Goal: Task Accomplishment & Management: Use online tool/utility

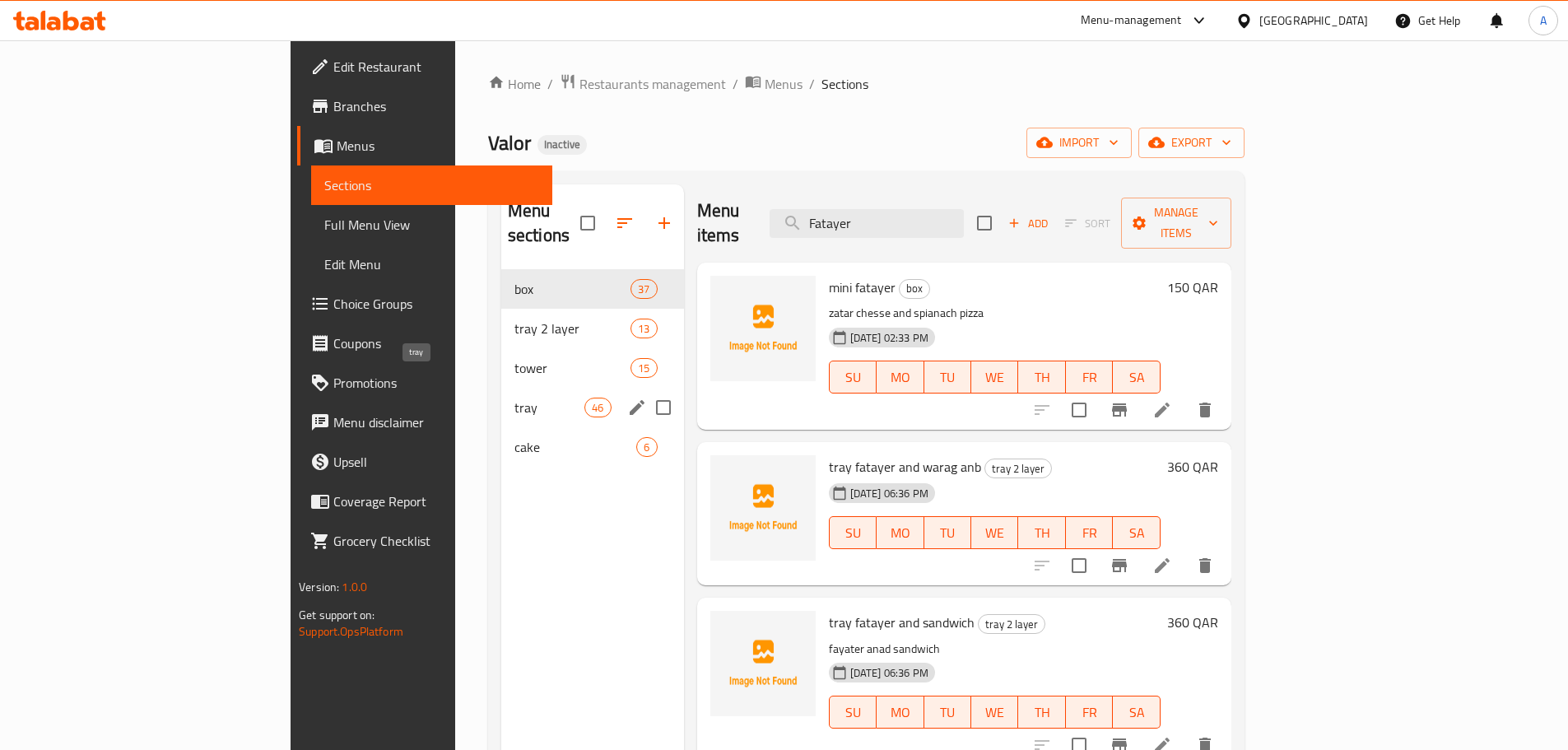
scroll to position [1152, 0]
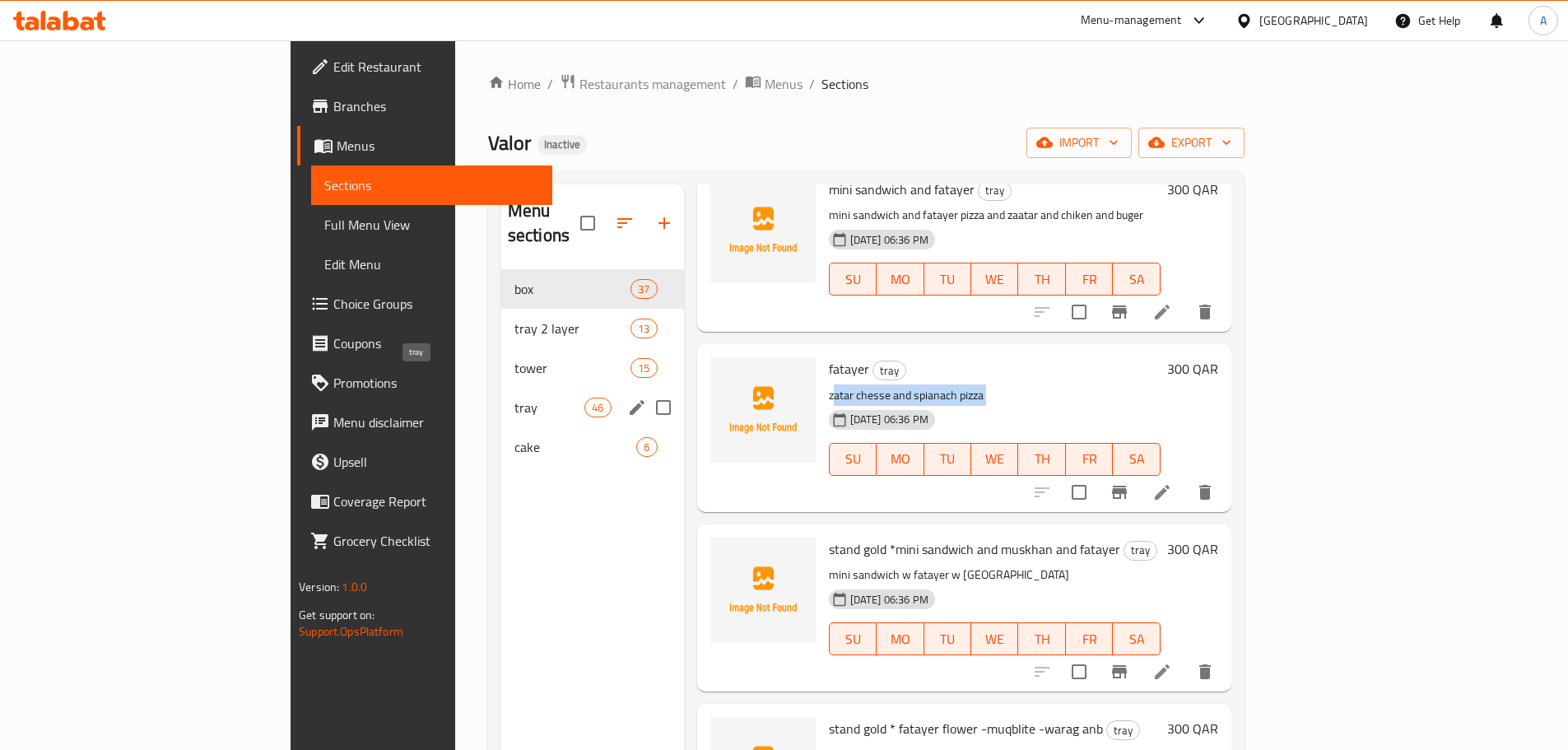
click at [514, 398] on span "tray" at bounding box center [549, 408] width 70 height 20
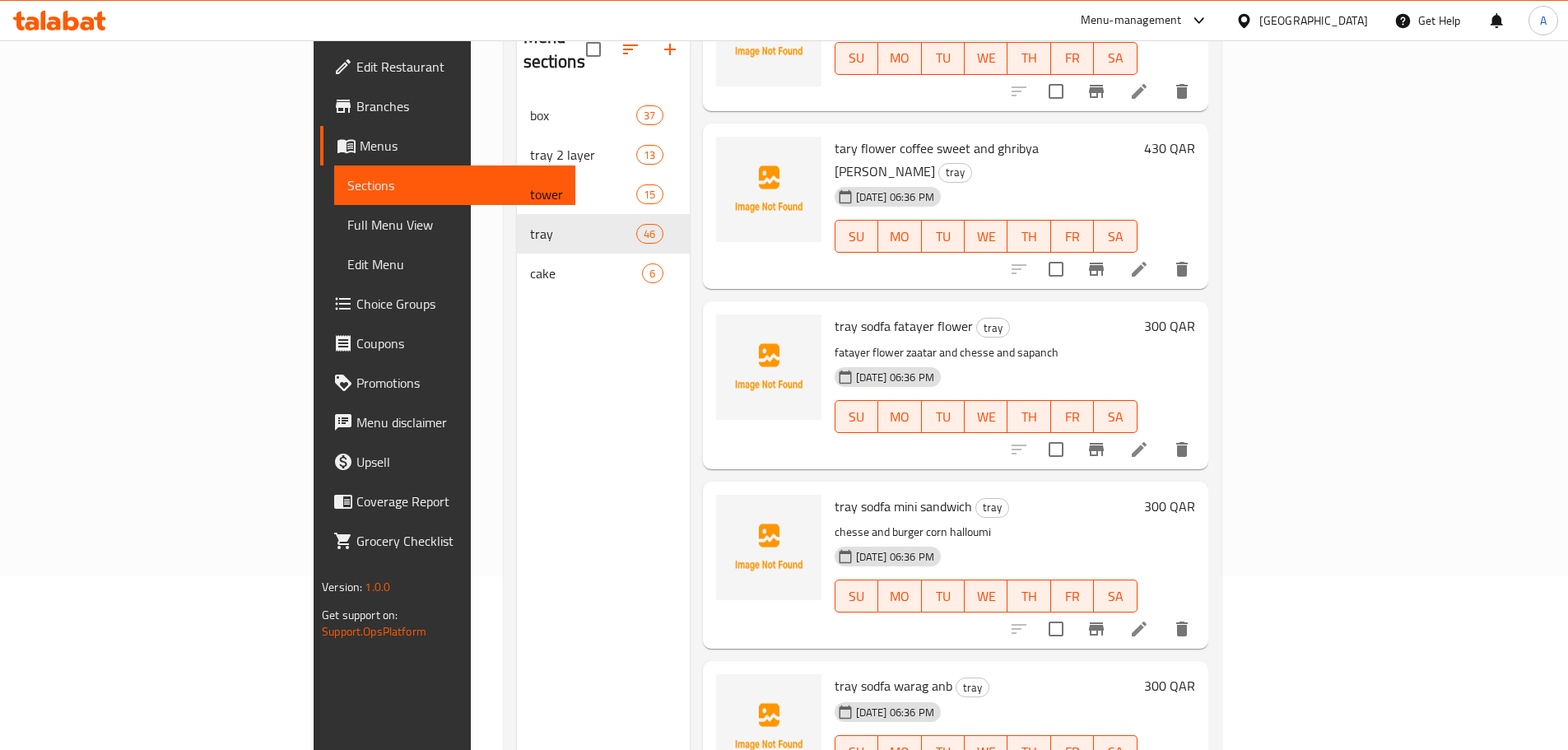
scroll to position [231, 0]
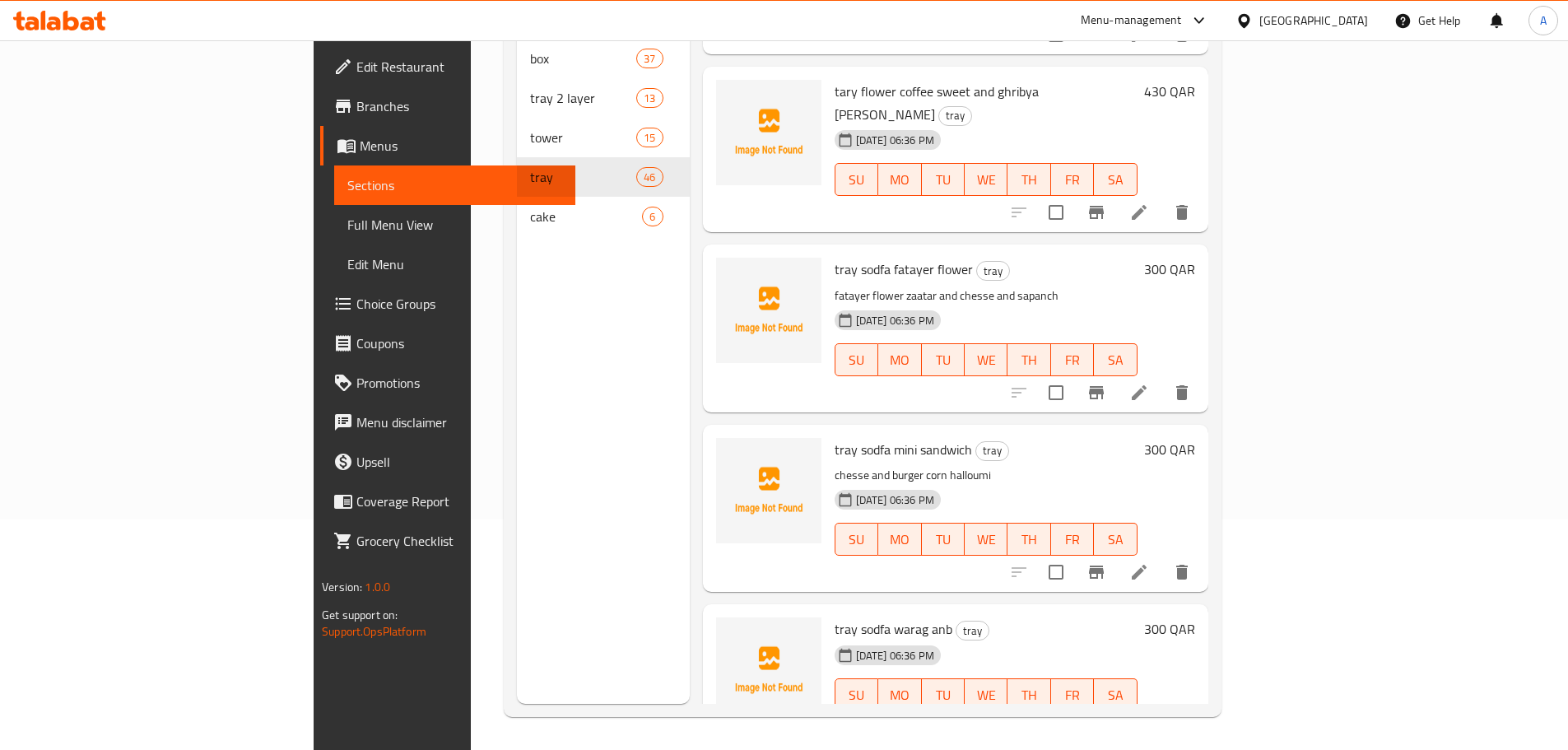
copy h6 "tray flower coffee sweet and ghribya carmel and rigina"
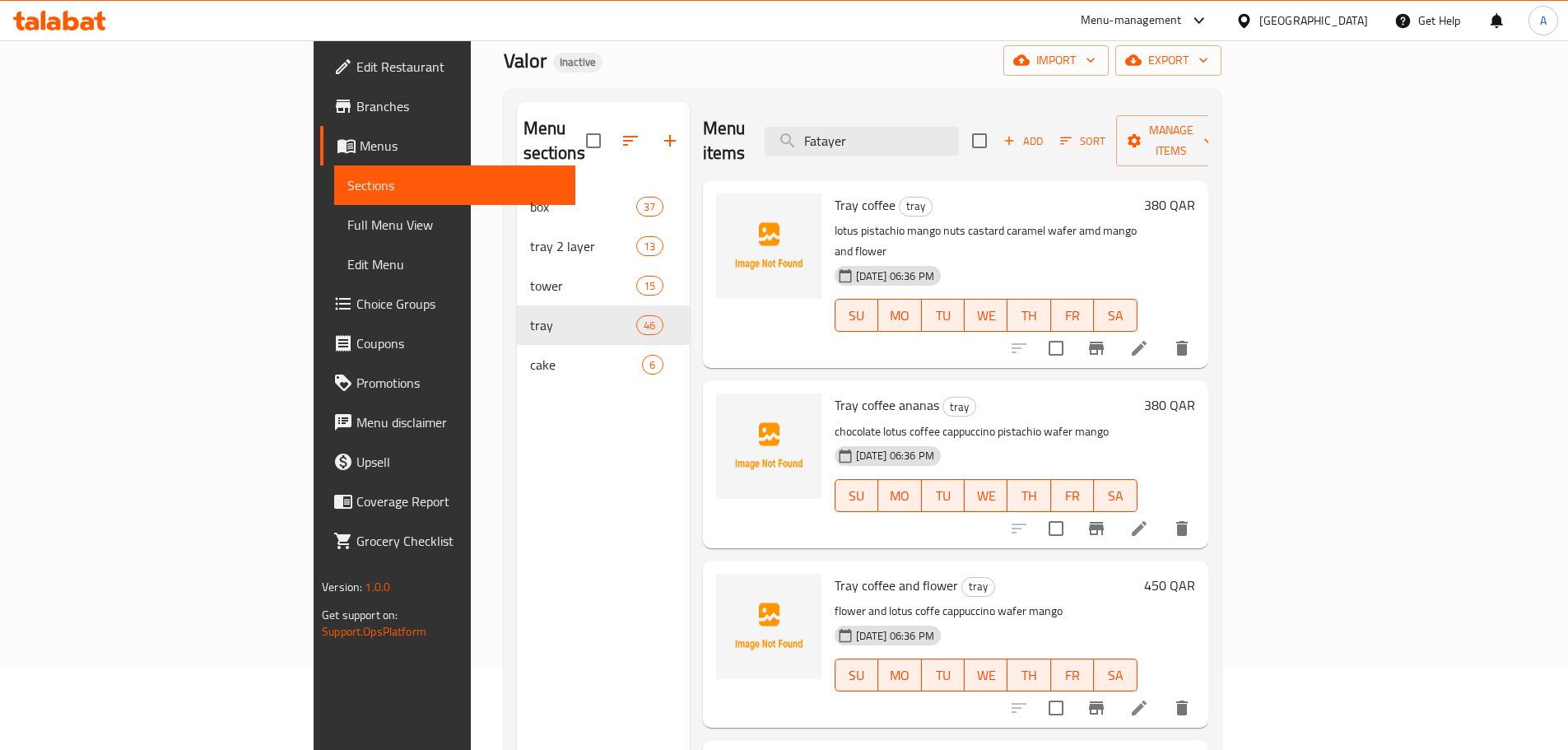
scroll to position [0, 0]
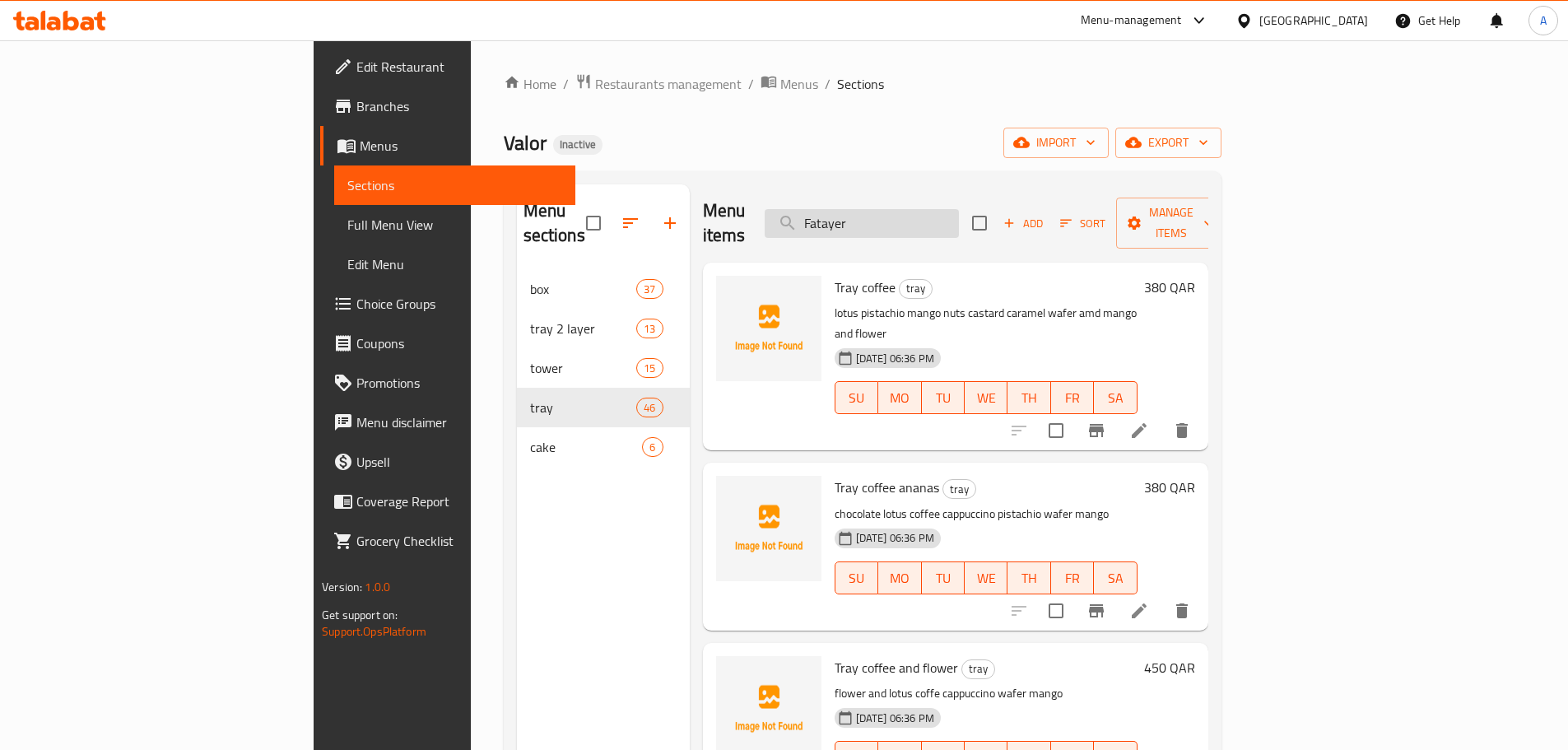
drag, startPoint x: 1019, startPoint y: 193, endPoint x: 1014, endPoint y: 201, distance: 9.4
click at [1018, 197] on div "Menu items Fatayer Add Sort Manage items" at bounding box center [956, 223] width 505 height 79
click at [959, 209] on input "Fatayer" at bounding box center [862, 223] width 194 height 29
paste input "tray flower coffee sweet and ghribya carmel and rigina"
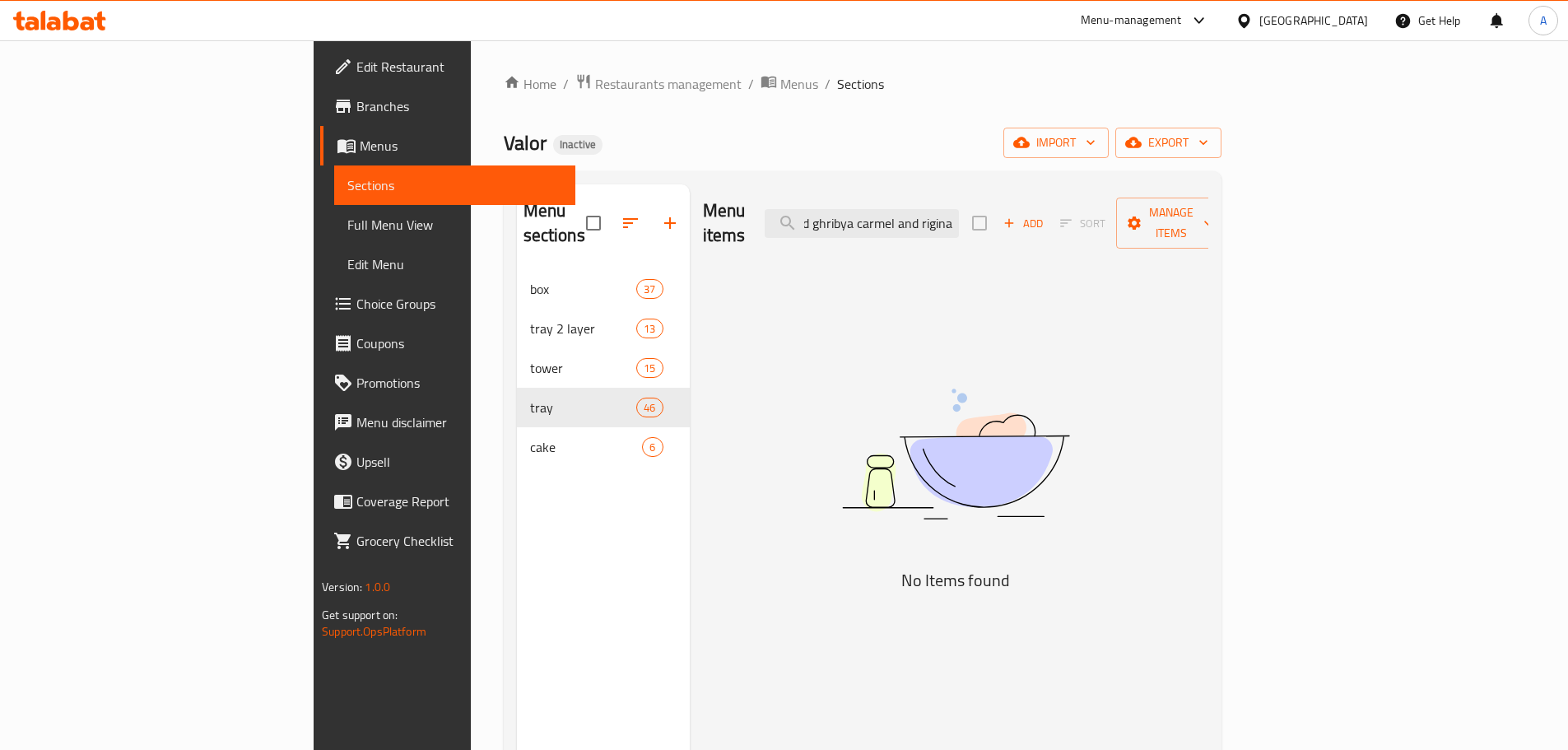
scroll to position [0, 152]
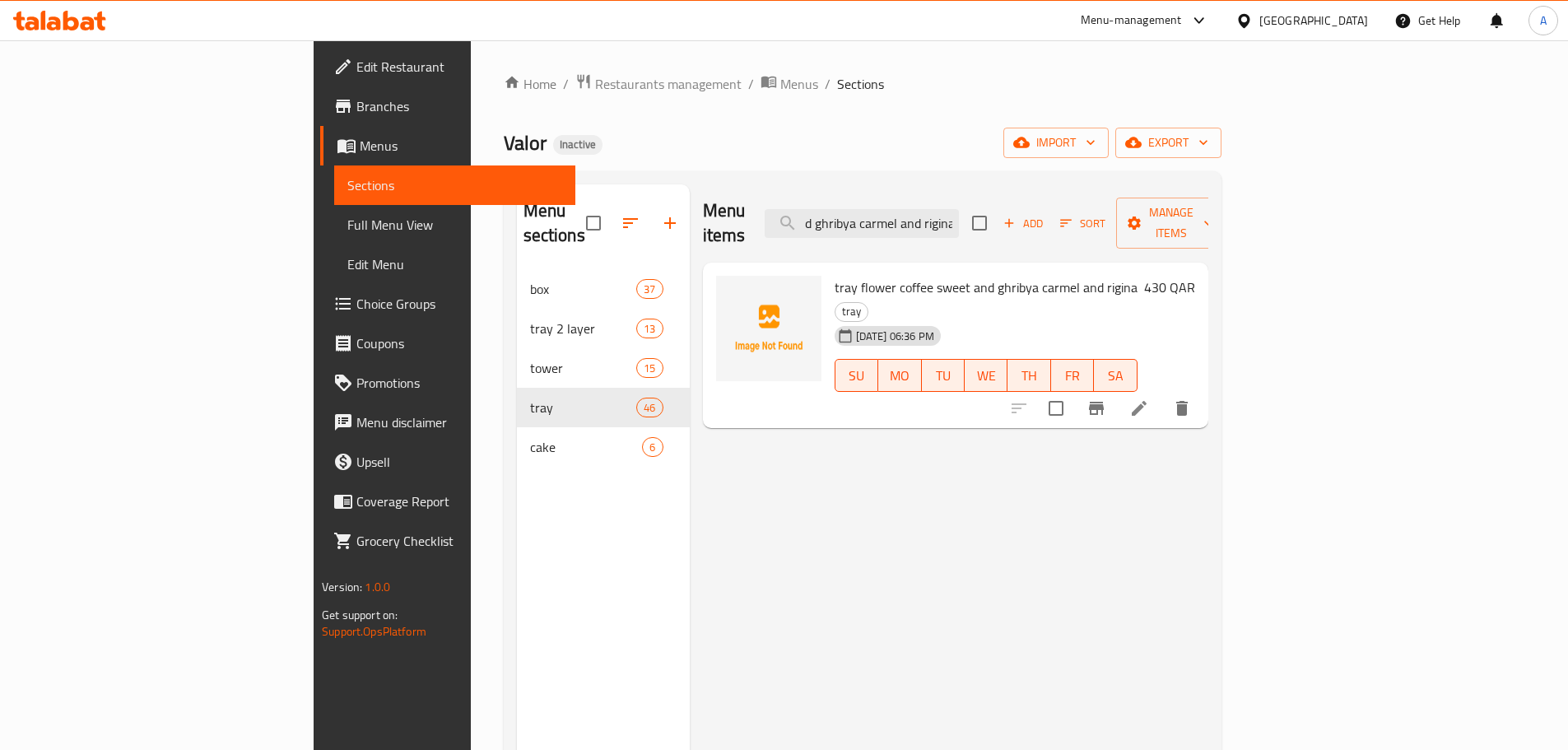
drag, startPoint x: 1009, startPoint y: 209, endPoint x: 1217, endPoint y: 212, distance: 208.0
click at [1209, 212] on div "Menu items tray flower coffee sweet and ghribya carmel and [PERSON_NAME] Add So…" at bounding box center [956, 223] width 505 height 79
drag, startPoint x: 981, startPoint y: 208, endPoint x: 1273, endPoint y: 203, distance: 292.0
click at [1209, 203] on div "Menu items tray flower coffee sweet and ghribya carmel Add Sort Manage items" at bounding box center [956, 223] width 505 height 79
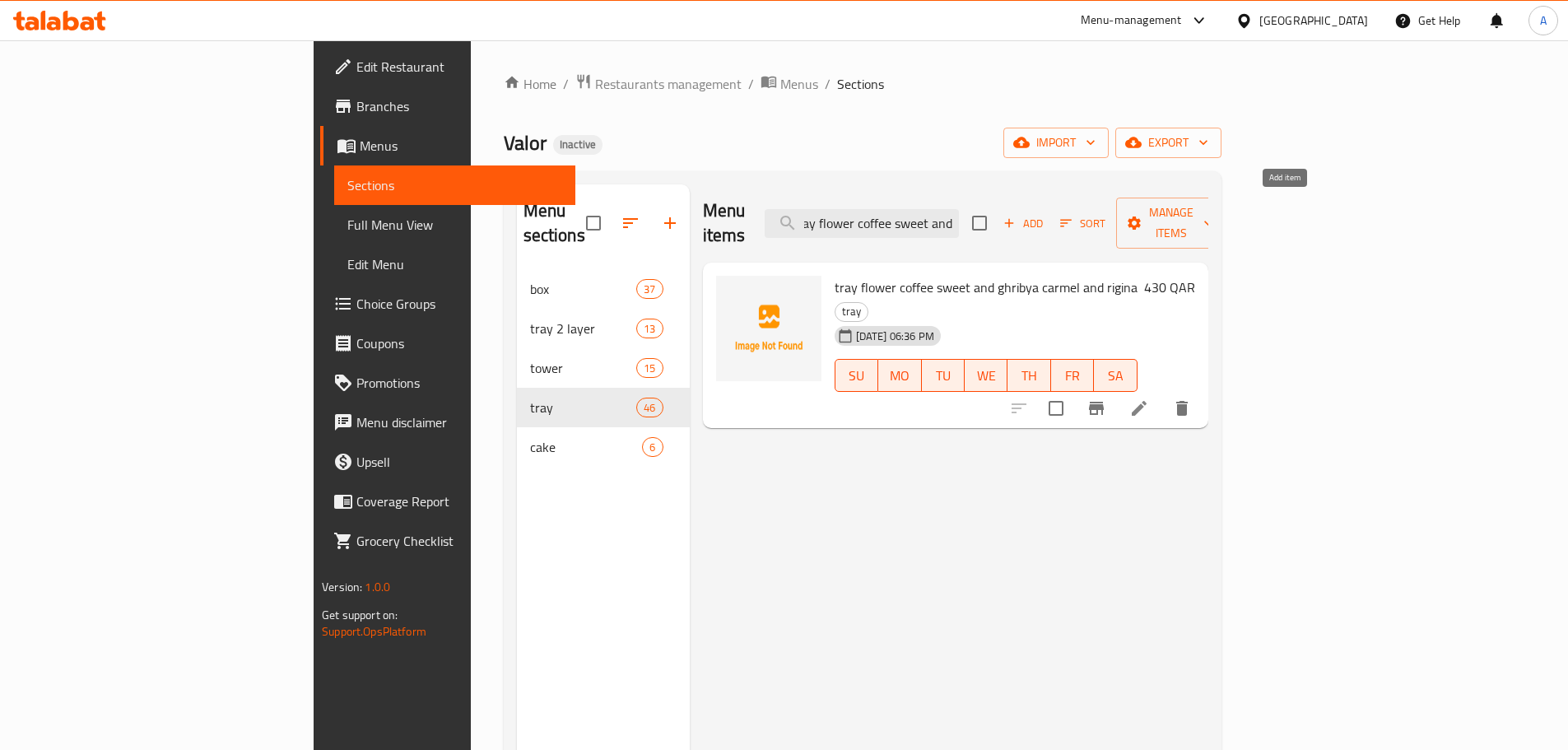
scroll to position [0, 11]
drag, startPoint x: 1042, startPoint y: 212, endPoint x: 1284, endPoint y: 193, distance: 242.7
click at [1209, 193] on div "Menu items tray flower coffee sweet and Add Sort Manage items" at bounding box center [956, 223] width 505 height 79
click at [959, 211] on input "tray flower coffee sweet" at bounding box center [862, 223] width 194 height 29
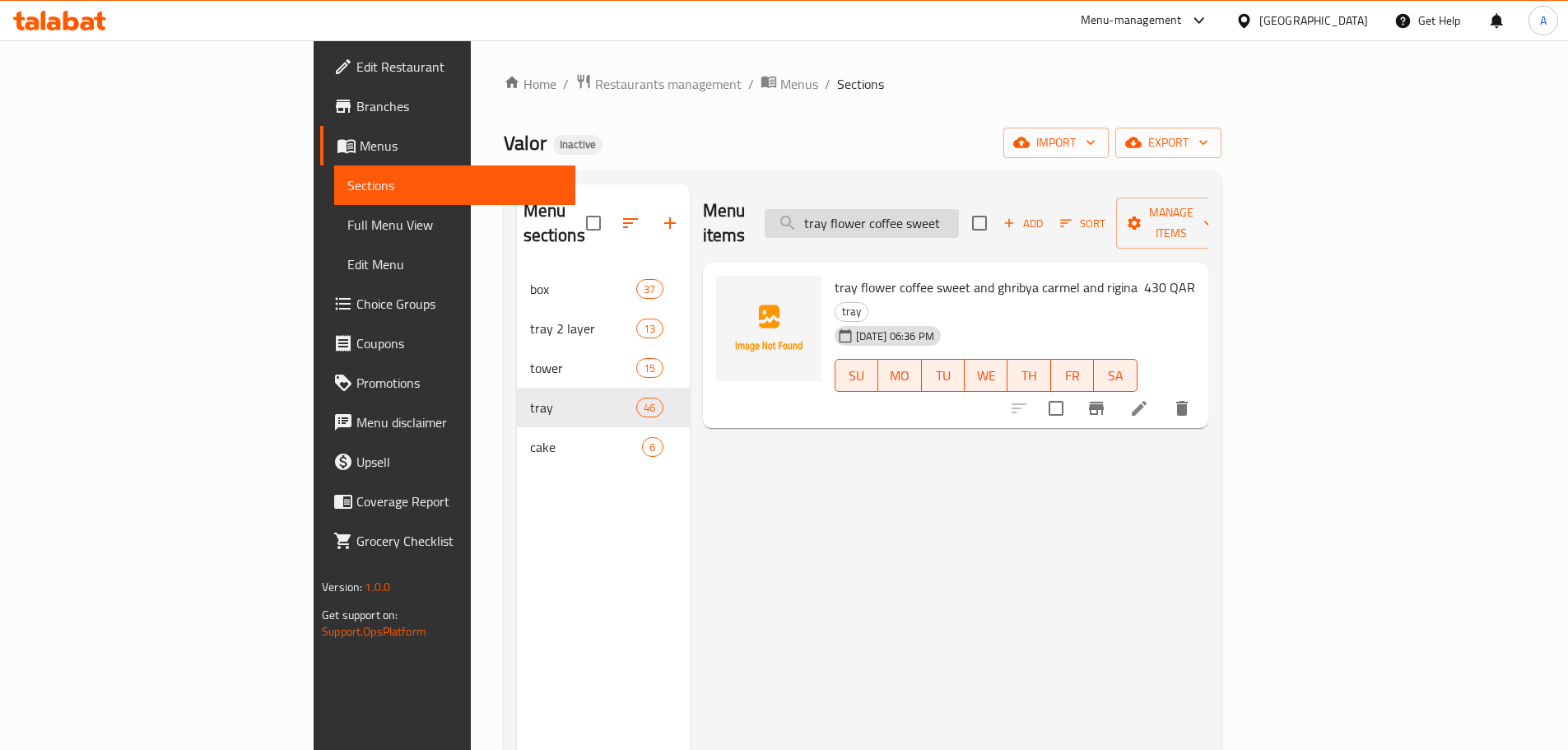
click at [959, 211] on input "tray flower coffee sweet" at bounding box center [862, 223] width 194 height 29
paste input "Tray Flower Coffee Sweet And Ghribya Carmel And [PERSON_NAME]"
type input "Tray Flower Coffee Sweet And Ghribya Carmel And [PERSON_NAME]"
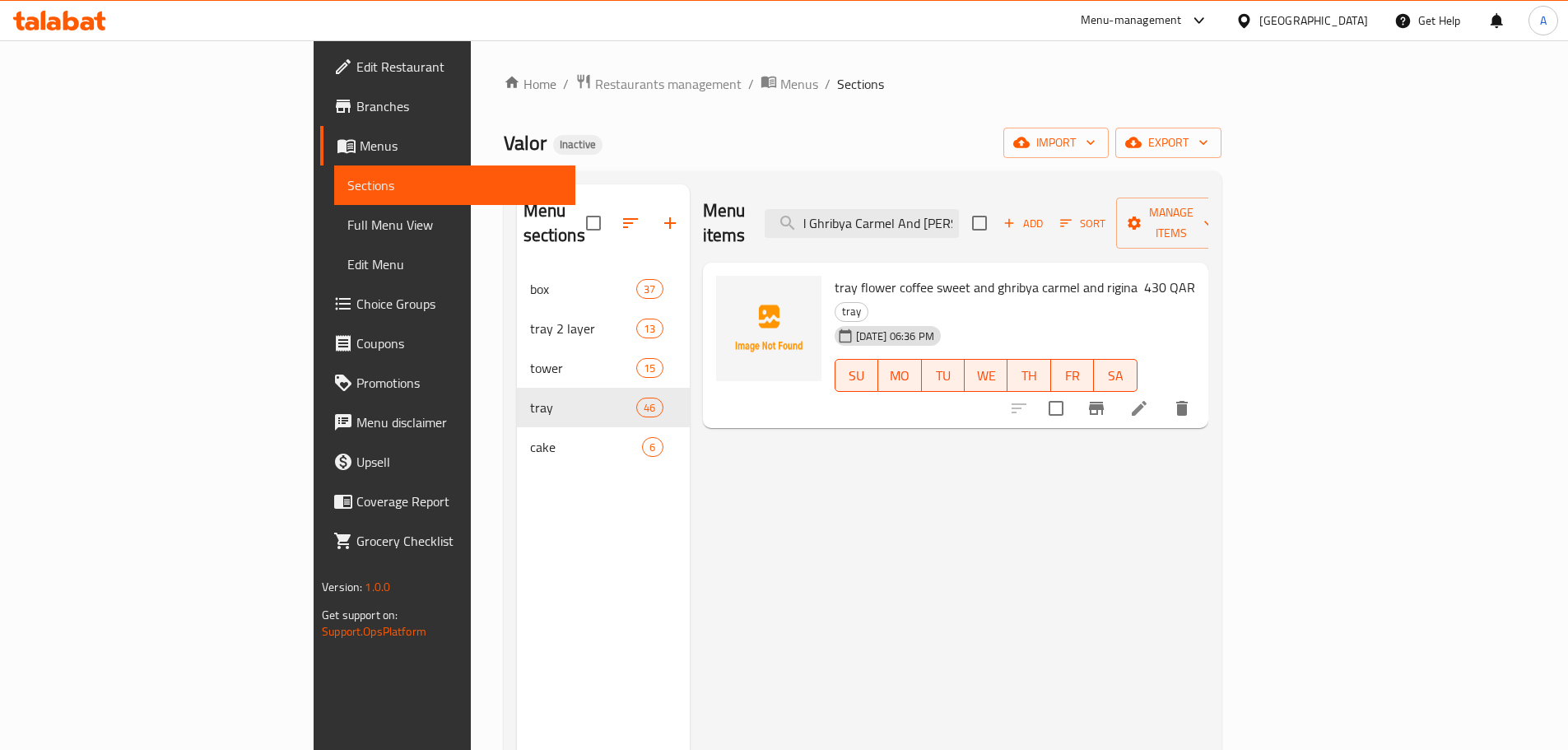
scroll to position [0, 0]
